Goal: Information Seeking & Learning: Learn about a topic

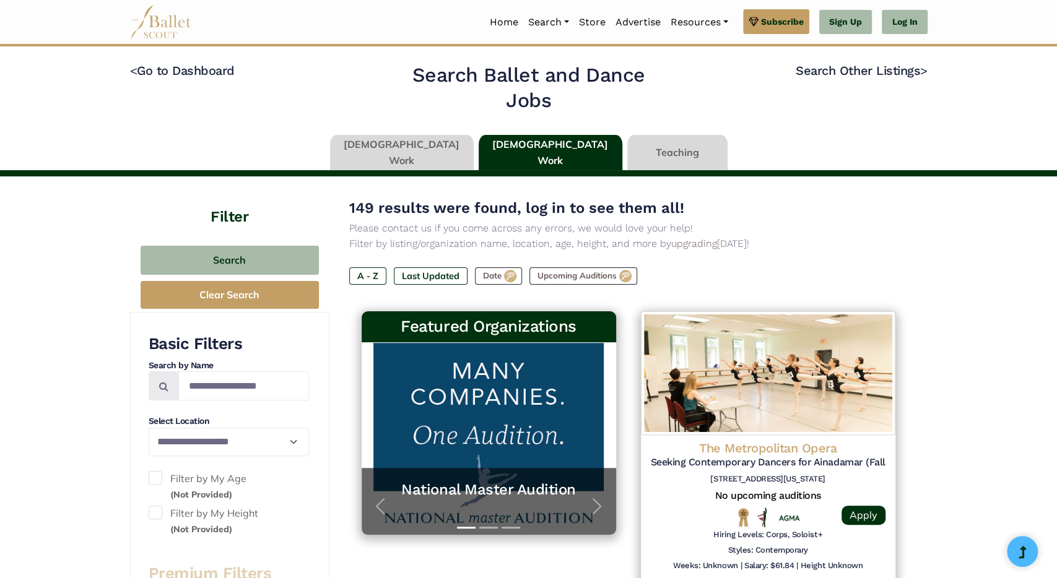
click at [412, 152] on link at bounding box center [402, 152] width 144 height 35
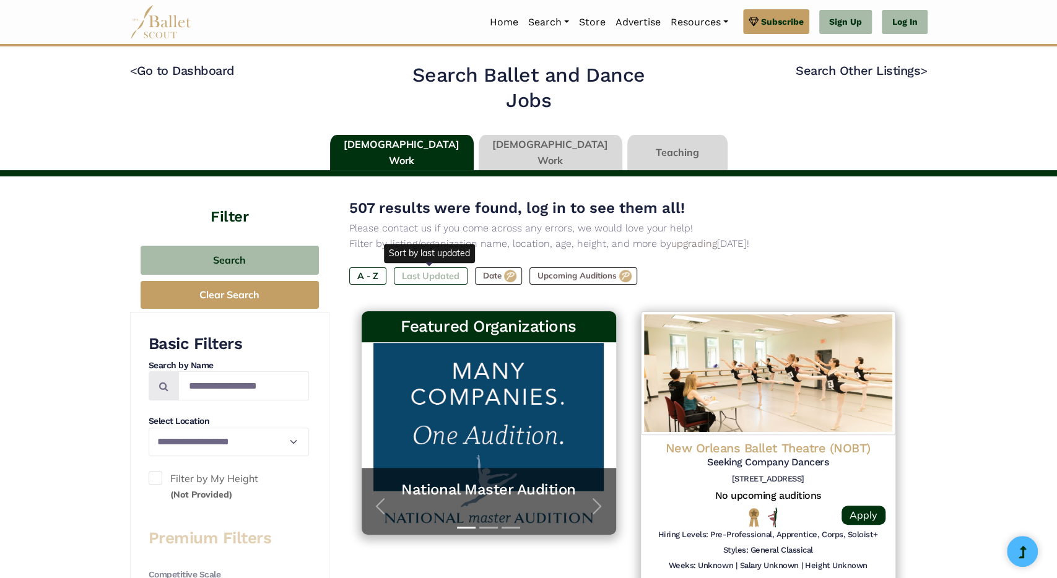
click at [433, 273] on label "Last Updated" at bounding box center [431, 275] width 74 height 17
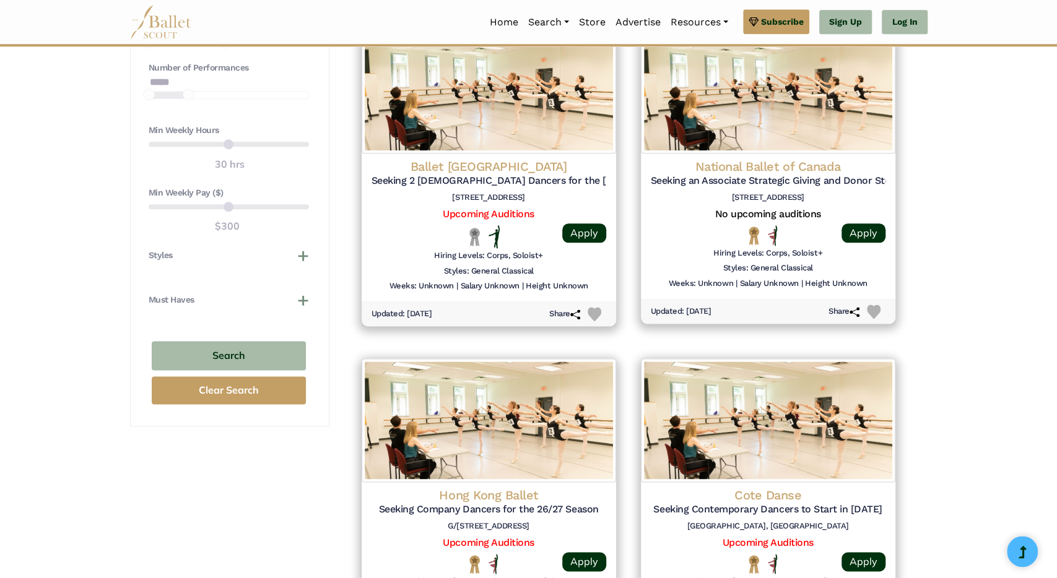
scroll to position [1067, 0]
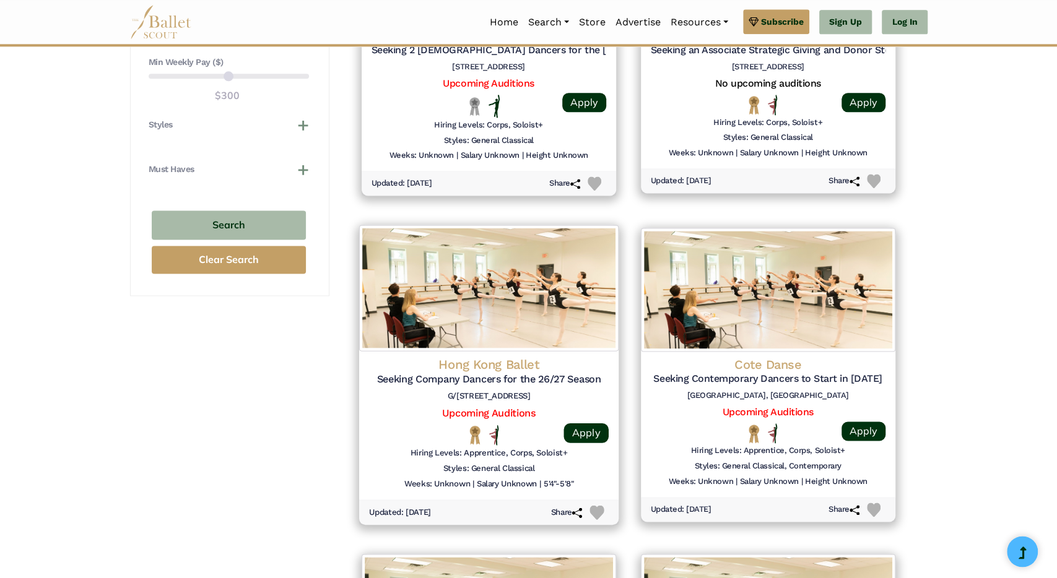
click at [516, 385] on div "Hong Kong Ballet Seeking Company Dancers for the 26/27 Season G/F 60 Blue Pool …" at bounding box center [489, 381] width 240 height 50
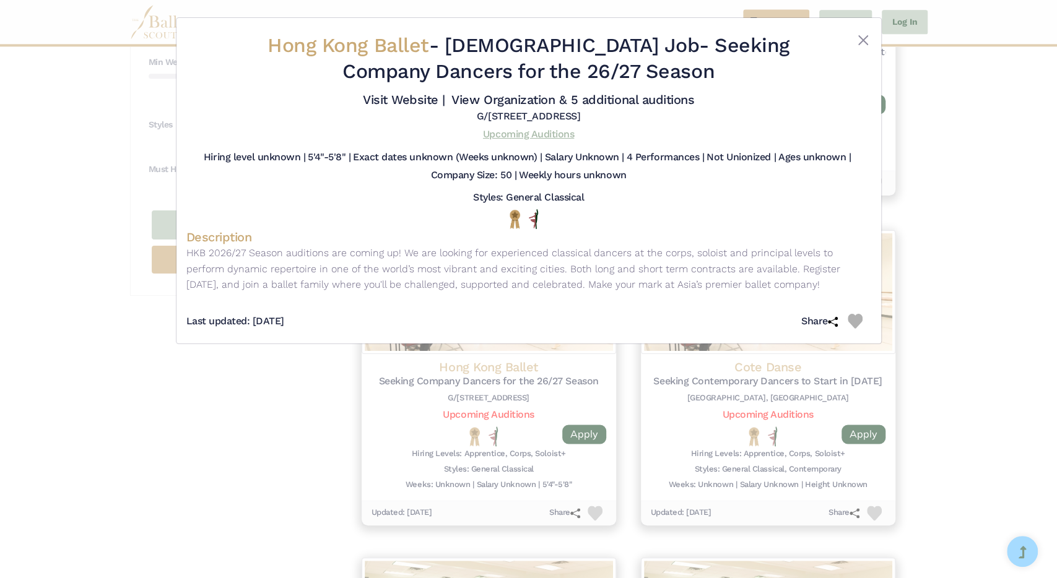
click at [547, 133] on link "Upcoming Auditions" at bounding box center [528, 134] width 91 height 12
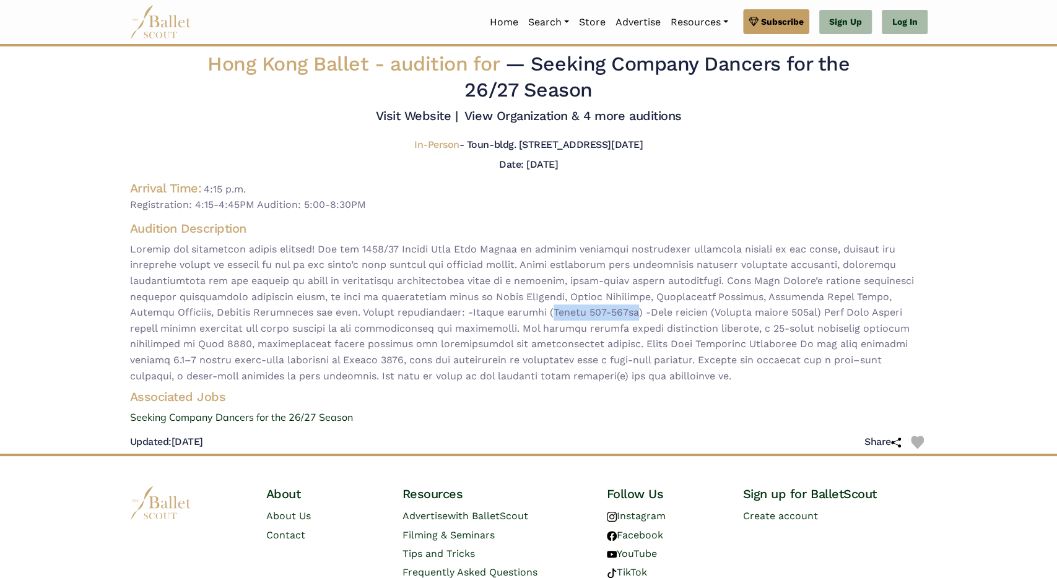
drag, startPoint x: 603, startPoint y: 312, endPoint x: 522, endPoint y: 313, distance: 81.1
click at [522, 313] on span at bounding box center [528, 312] width 797 height 142
copy span "Height 164-175cm"
click at [628, 116] on link "View Organization & 4 more auditions" at bounding box center [572, 115] width 217 height 15
